Goal: Task Accomplishment & Management: Manage account settings

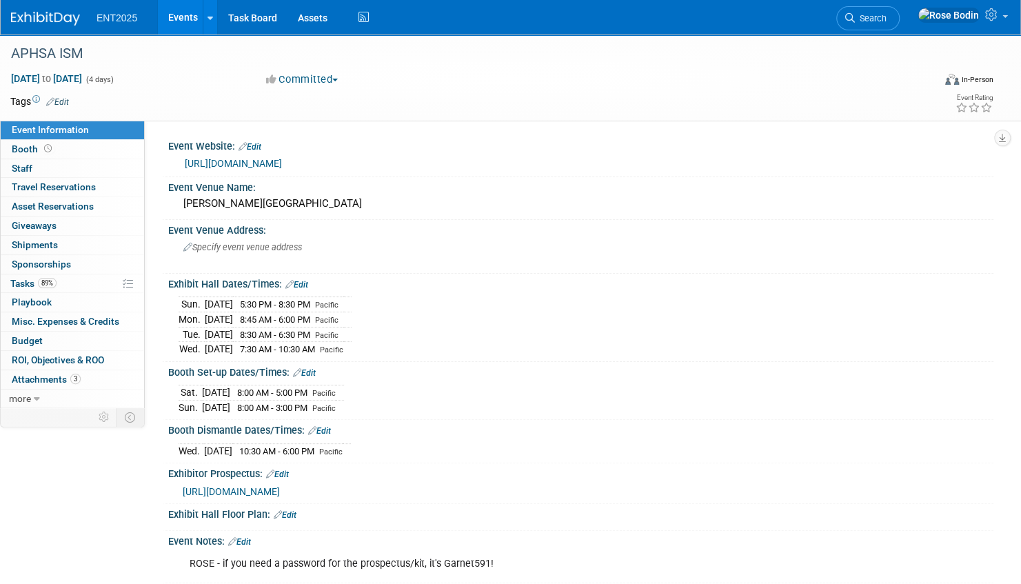
click at [187, 17] on link "Events" at bounding box center [183, 17] width 50 height 34
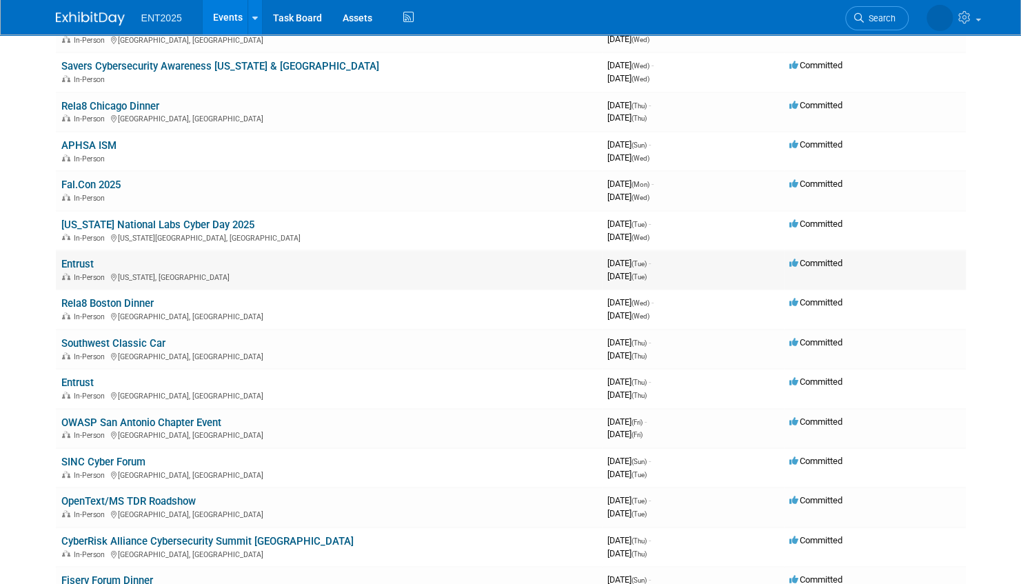
scroll to position [138, 0]
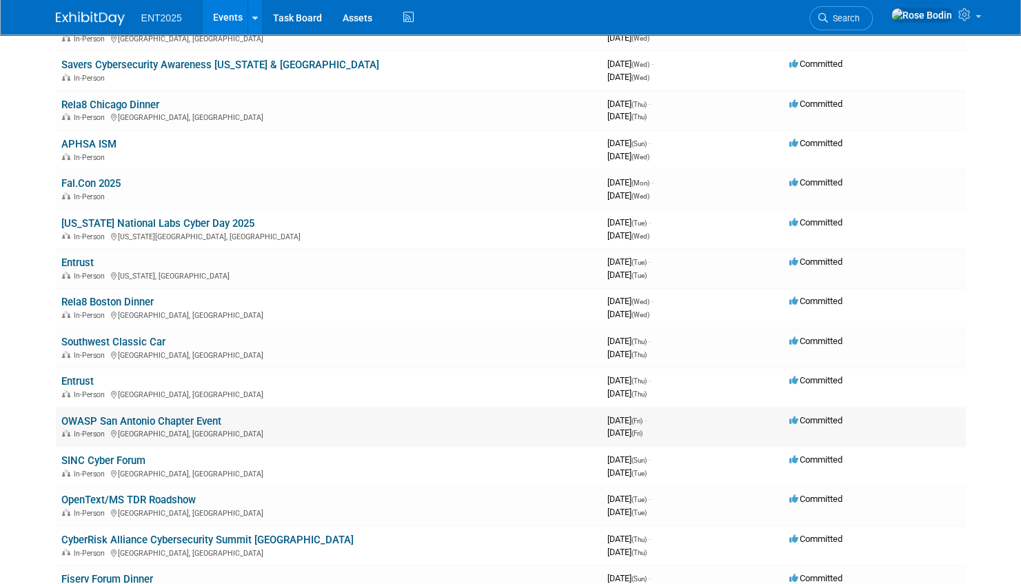
click at [160, 418] on link "OWASP San Antonio Chapter Event" at bounding box center [141, 421] width 160 height 12
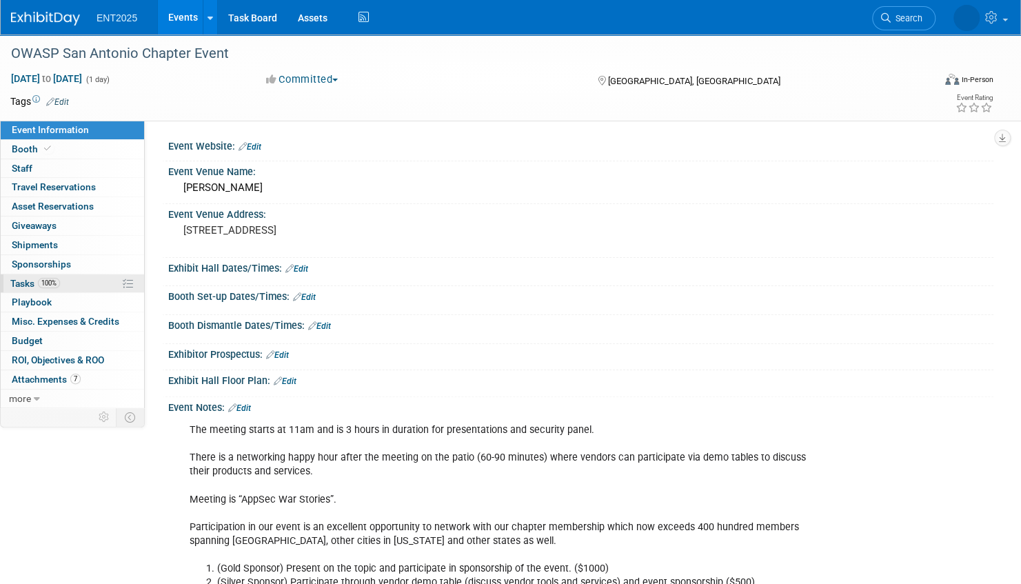
click at [90, 283] on link "100% Tasks 100%" at bounding box center [72, 283] width 143 height 19
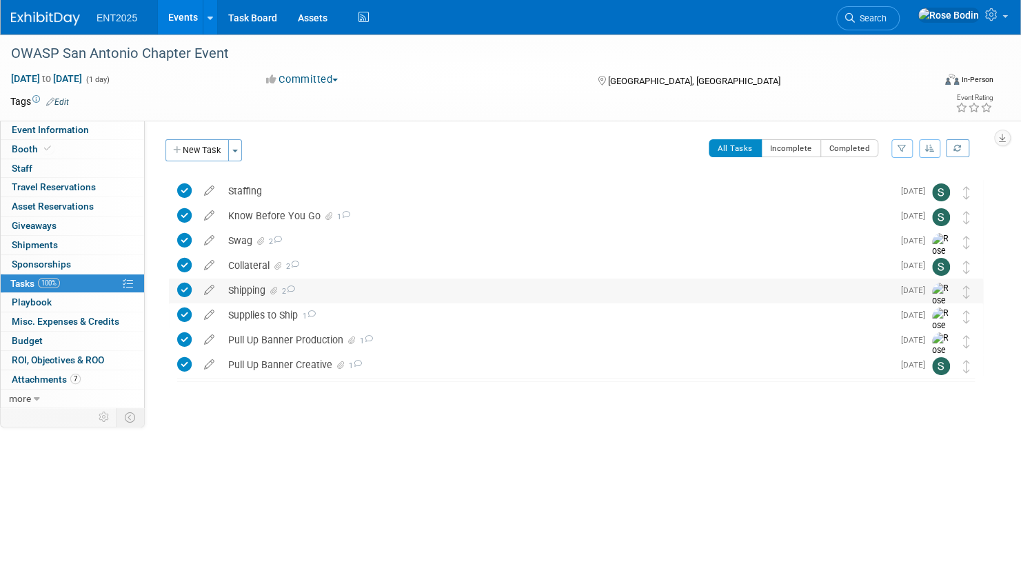
click at [328, 288] on div "Shipping 2" at bounding box center [556, 289] width 671 height 23
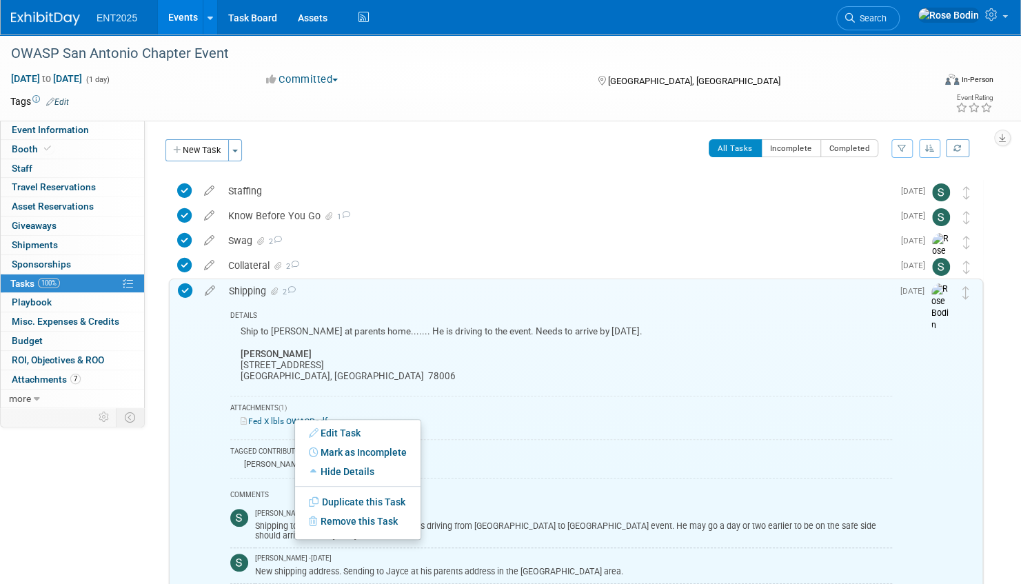
click at [292, 418] on link "Fed X lbls OWASP.pdf" at bounding box center [283, 421] width 87 height 10
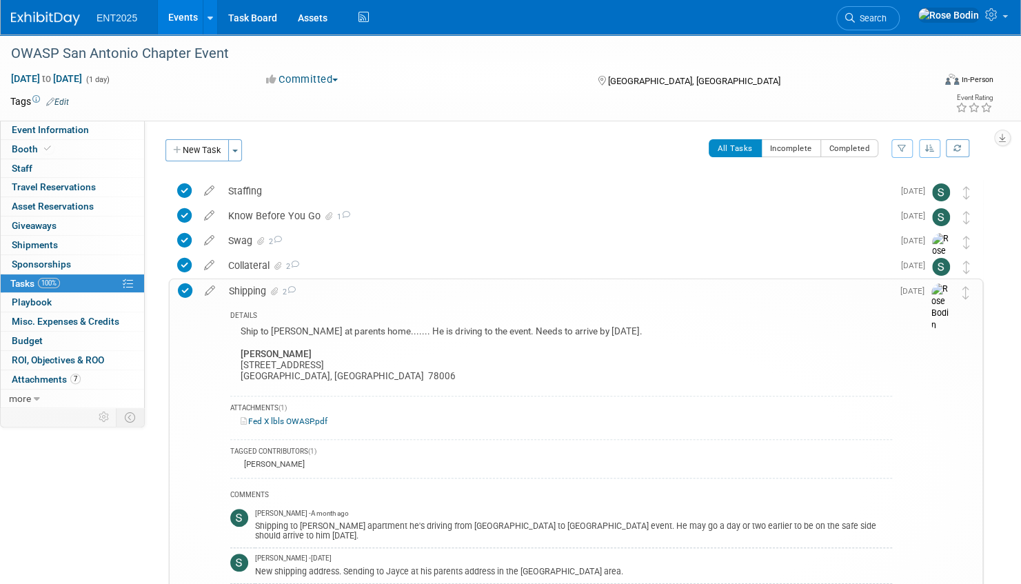
click at [186, 17] on link "Events" at bounding box center [183, 17] width 50 height 34
